Goal: Information Seeking & Learning: Learn about a topic

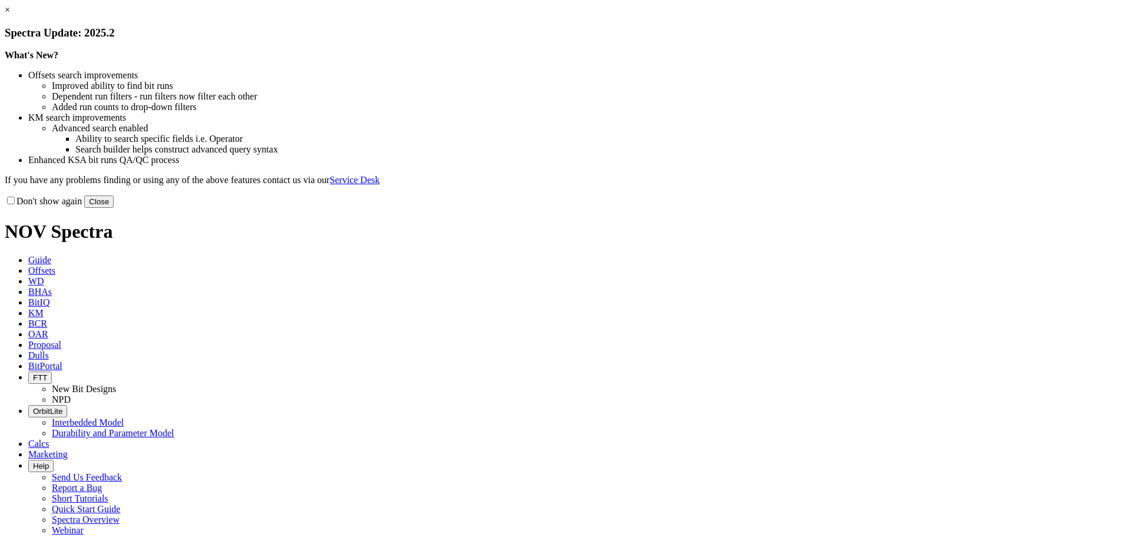
select select "New Bit Design"
click at [114, 208] on button "Close" at bounding box center [98, 202] width 29 height 12
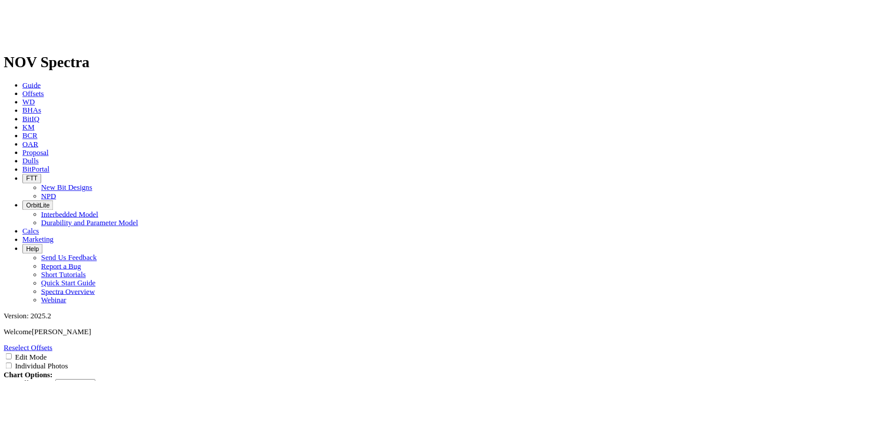
scroll to position [177, 0]
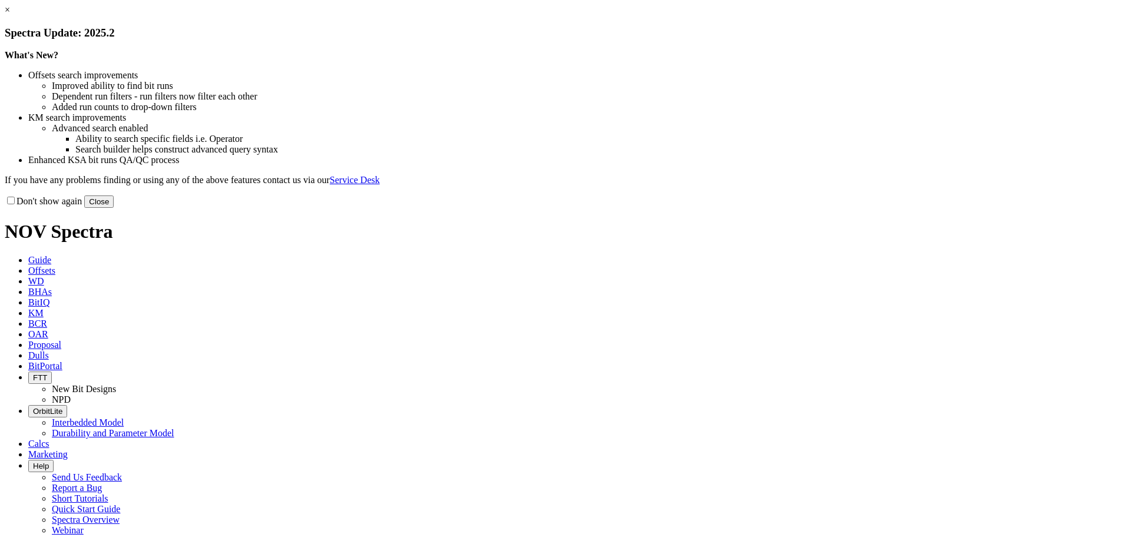
select select "New Bit Design"
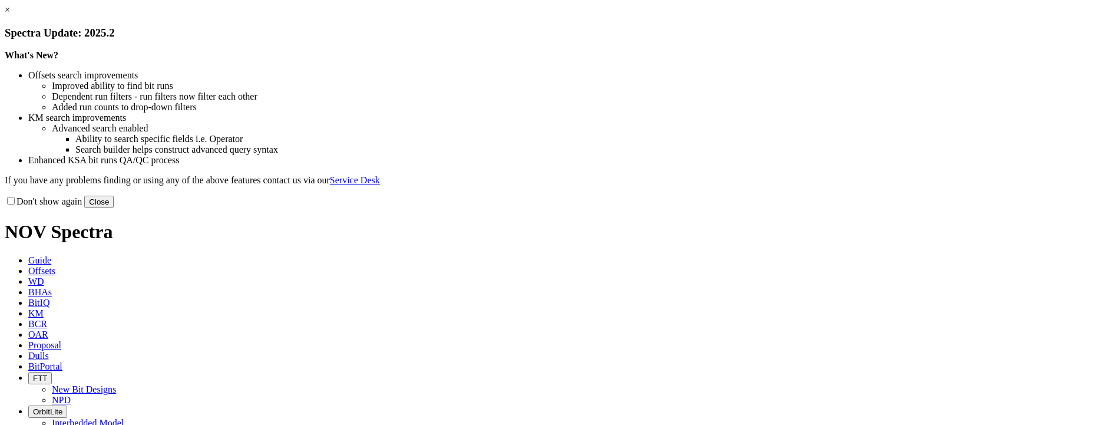
click at [10, 15] on link "×" at bounding box center [7, 10] width 5 height 10
